Goal: Download file/media

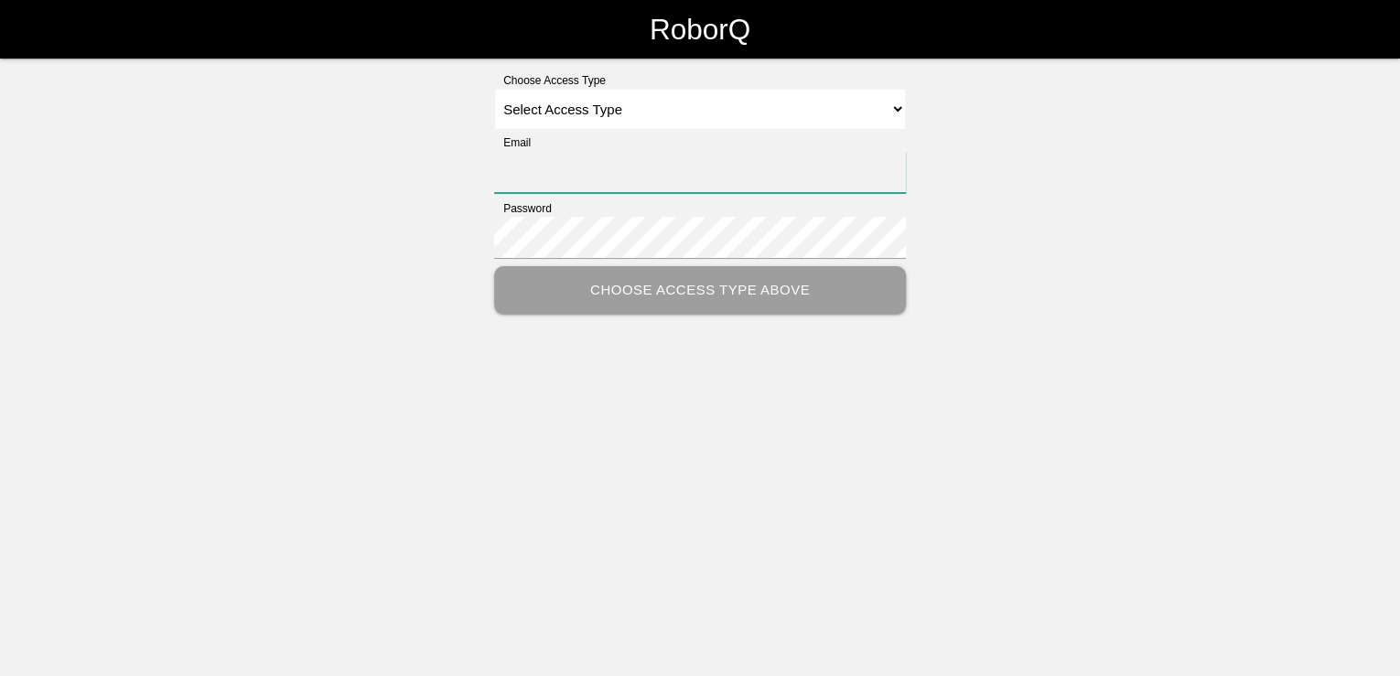
type input "[PERSON_NAME][EMAIL_ADDRESS][PERSON_NAME][DOMAIN_NAME]"
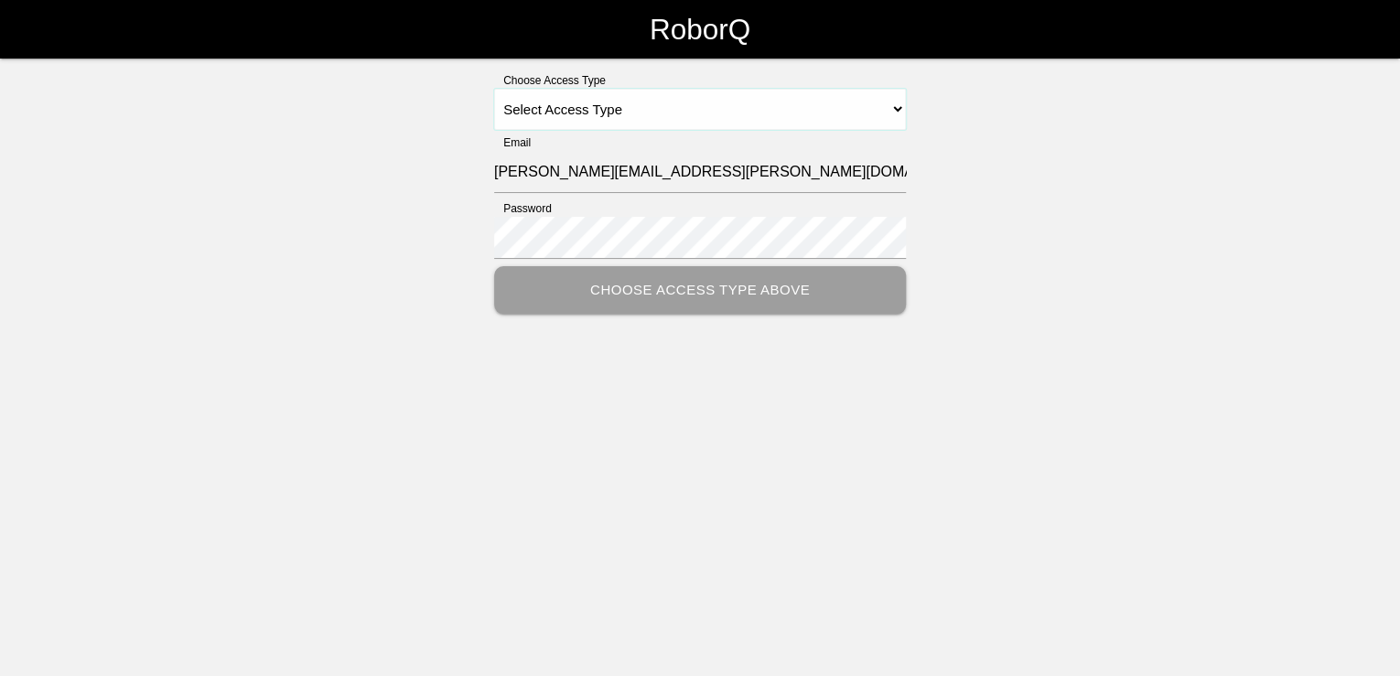
click at [755, 107] on select "Select Access Type Admin Customer Supervisor Worker" at bounding box center [700, 109] width 412 height 41
select select "Customer"
click at [494, 89] on select "Select Access Type Admin Customer Supervisor Worker" at bounding box center [700, 109] width 412 height 41
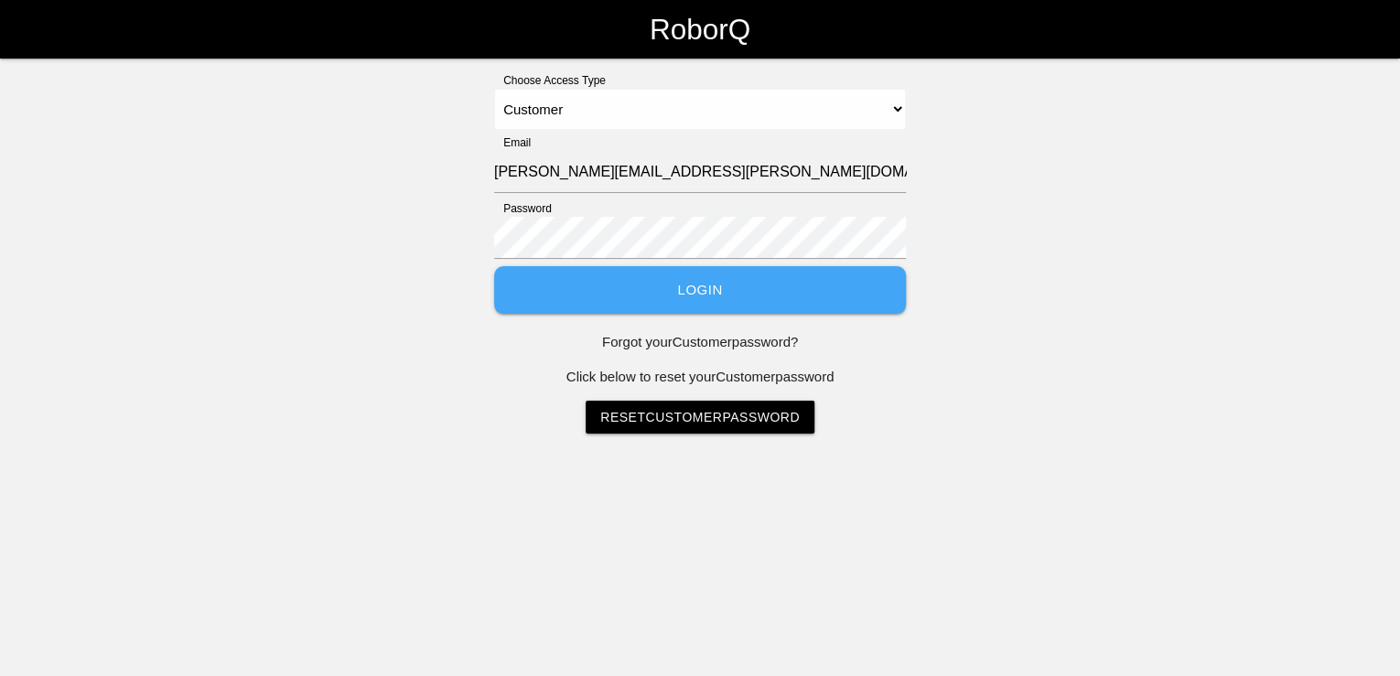
click at [722, 293] on button "Login" at bounding box center [700, 290] width 412 height 49
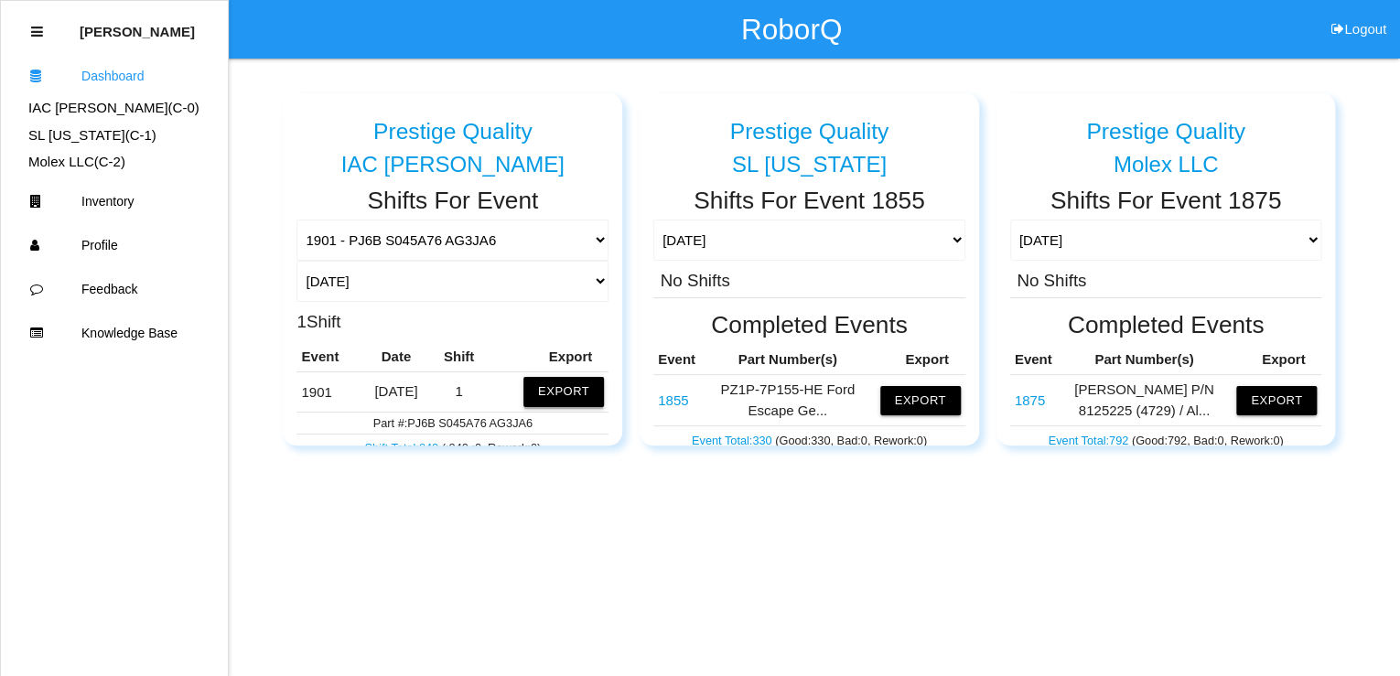
click at [551, 392] on button "Export" at bounding box center [563, 391] width 81 height 29
click at [533, 385] on button "Excel" at bounding box center [547, 388] width 34 height 16
drag, startPoint x: 1340, startPoint y: 221, endPoint x: 1331, endPoint y: 135, distance: 86.5
click at [1340, 220] on div "Prestige Quality IAC [PERSON_NAME] Shifts For Event 1901 - PJ6B S045A76 AG3JA6 …" at bounding box center [810, 263] width 1070 height 366
